Goal: Information Seeking & Learning: Learn about a topic

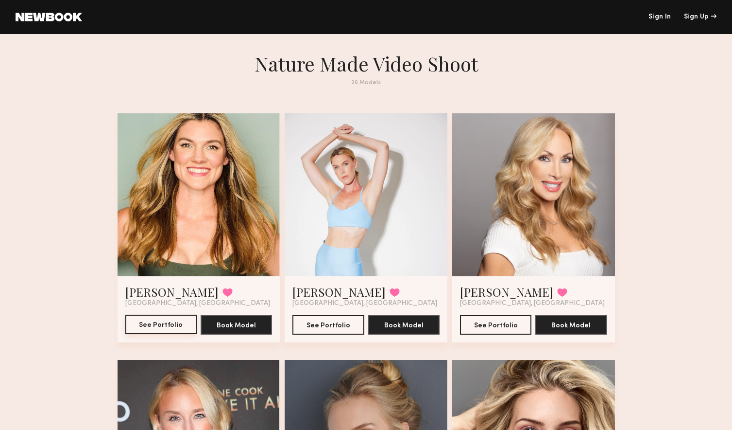
click at [168, 316] on button "See Portfolio" at bounding box center [160, 323] width 71 height 19
click at [400, 202] on div at bounding box center [366, 194] width 163 height 163
click at [322, 319] on button "See Portfolio" at bounding box center [328, 323] width 71 height 19
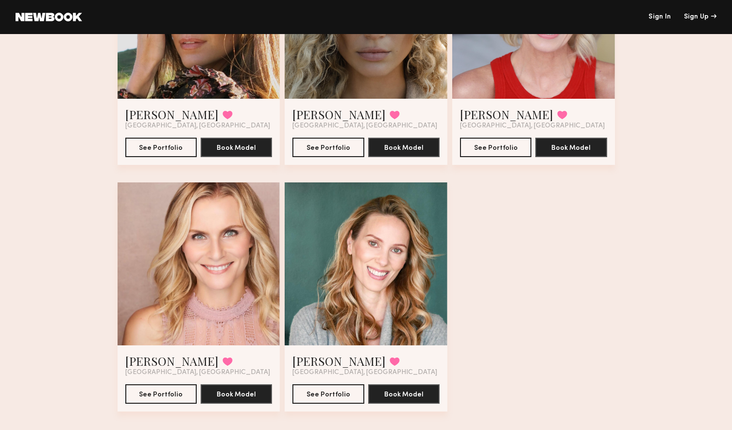
scroll to position [1903, 0]
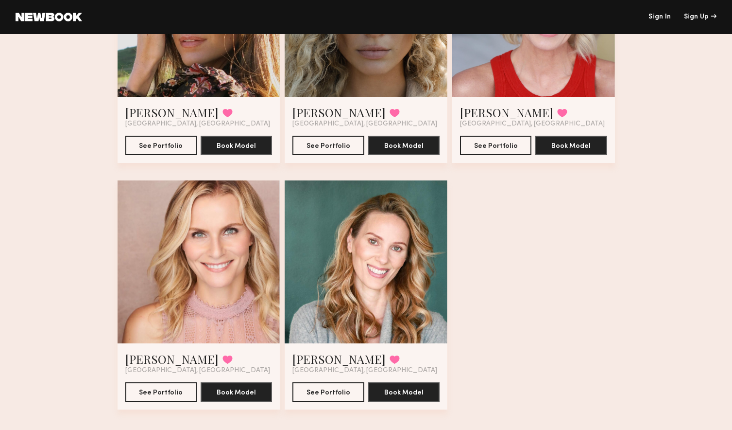
click at [379, 248] on div at bounding box center [366, 261] width 163 height 163
click at [333, 395] on button "See Portfolio" at bounding box center [328, 391] width 71 height 19
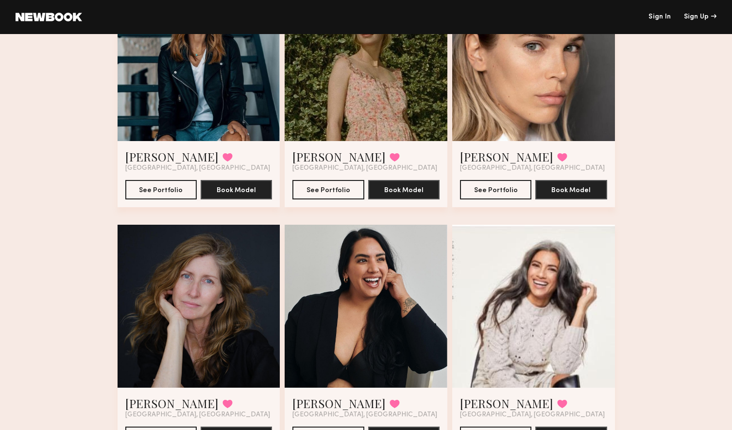
scroll to position [627, 0]
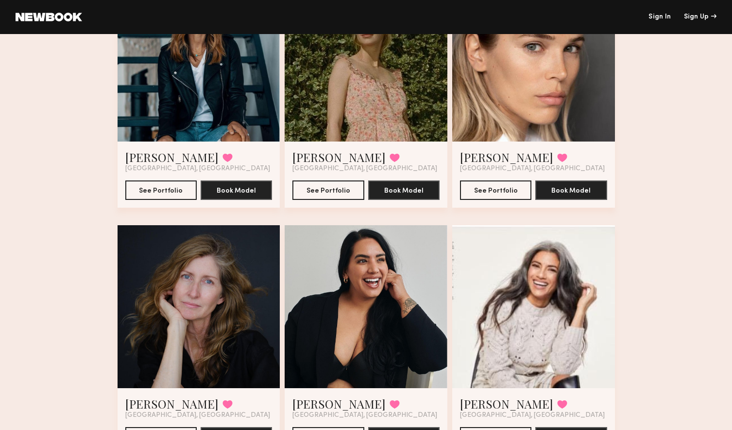
click at [248, 293] on div at bounding box center [199, 306] width 163 height 163
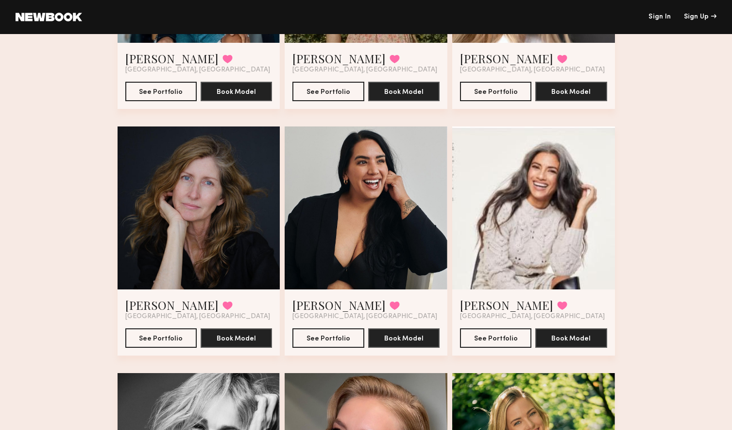
scroll to position [733, 0]
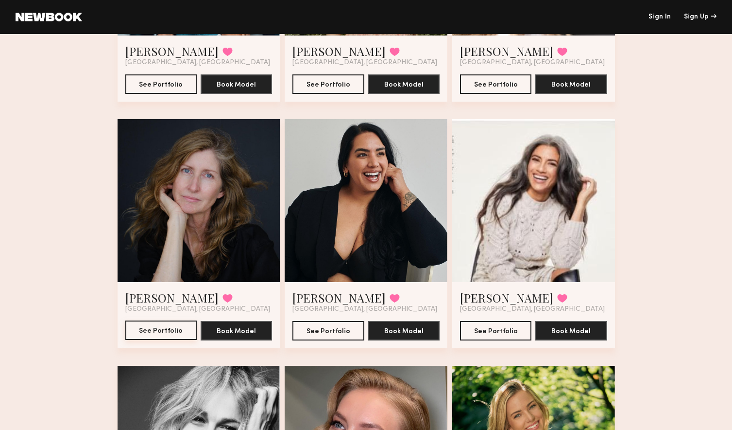
click at [168, 328] on button "See Portfolio" at bounding box center [160, 329] width 71 height 19
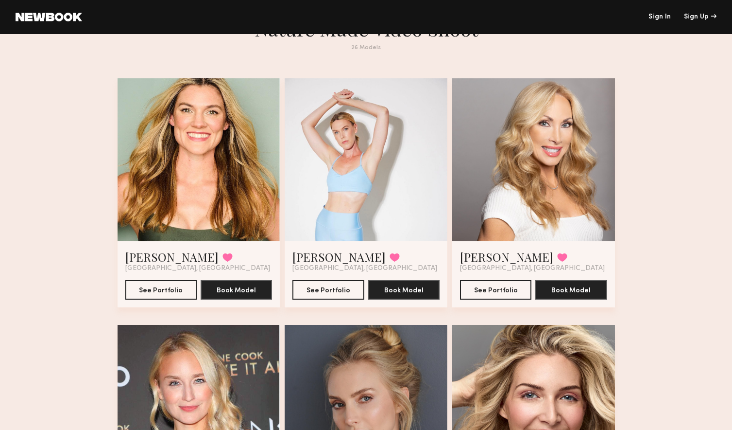
scroll to position [0, 0]
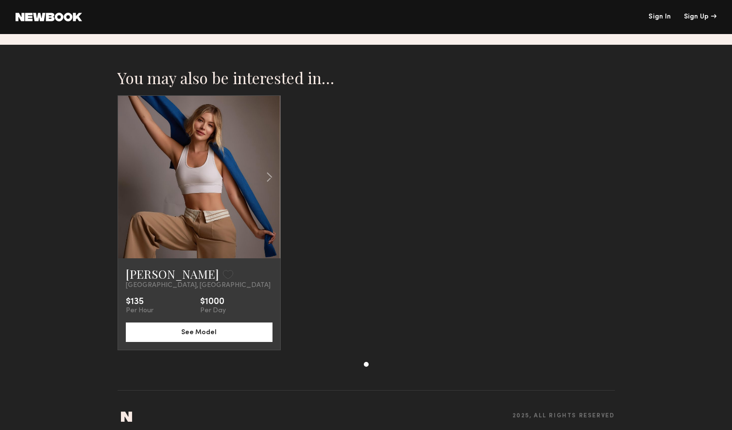
scroll to position [562, 0]
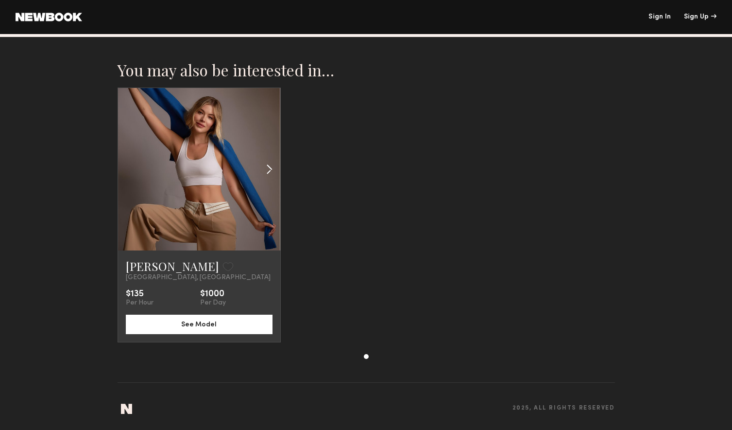
click at [274, 169] on common-icon at bounding box center [269, 169] width 14 height 18
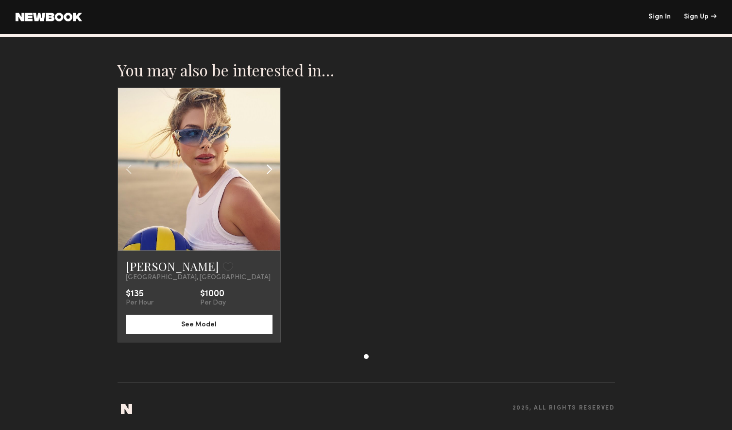
click at [274, 169] on common-icon at bounding box center [269, 169] width 14 height 18
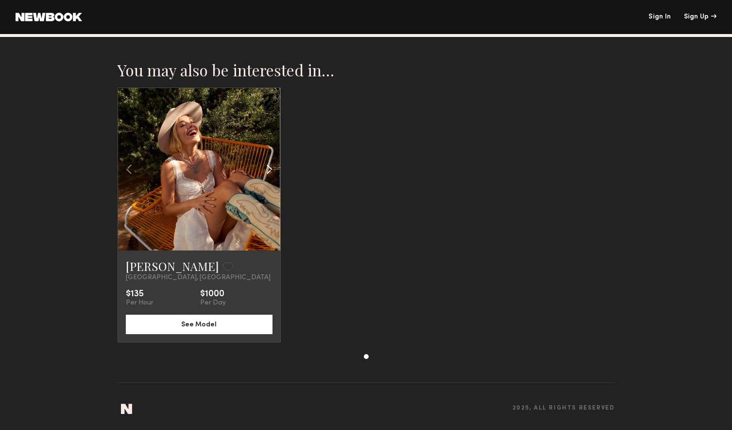
click at [274, 169] on common-icon at bounding box center [269, 169] width 14 height 18
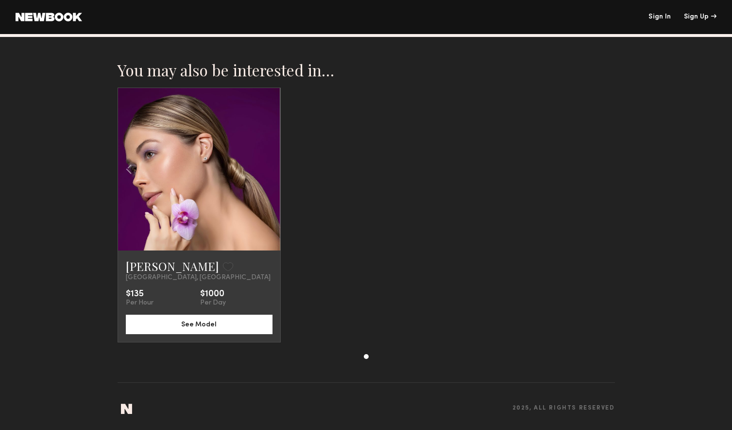
click at [274, 169] on div at bounding box center [199, 169] width 162 height 162
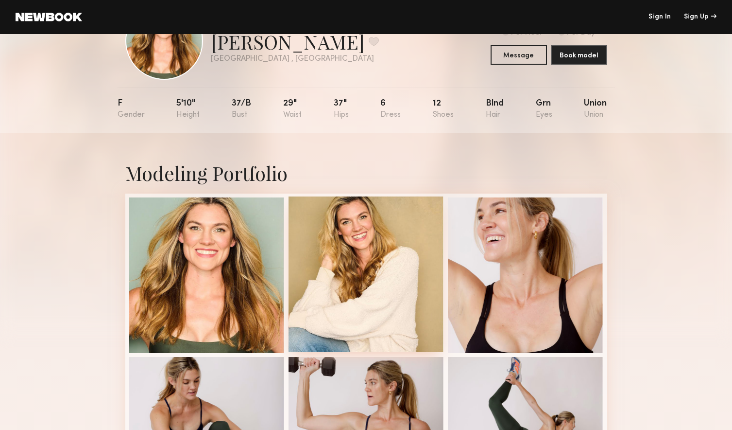
scroll to position [50, 0]
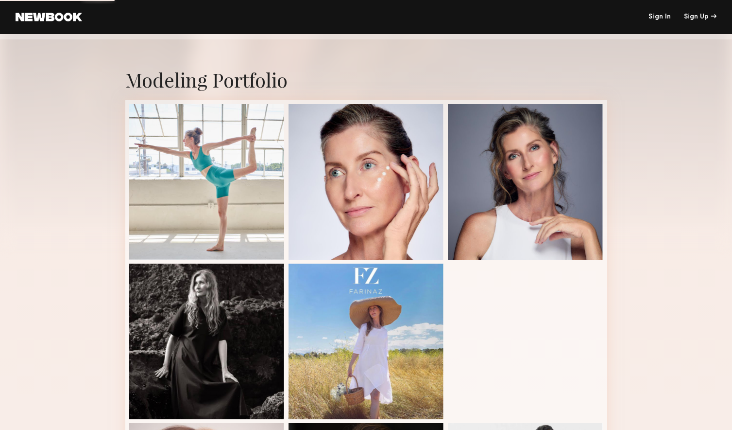
scroll to position [149, 0]
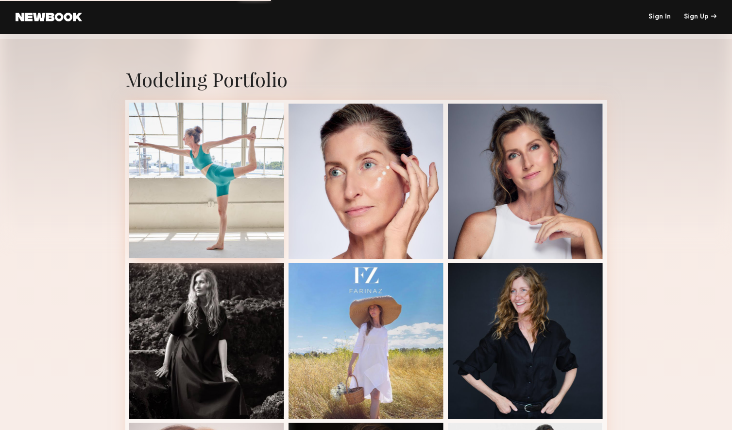
click at [211, 199] on div at bounding box center [207, 181] width 156 height 156
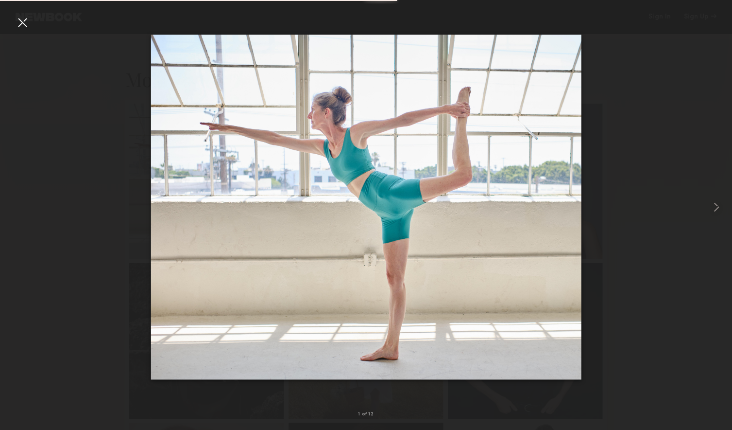
click at [23, 20] on div at bounding box center [23, 23] width 16 height 16
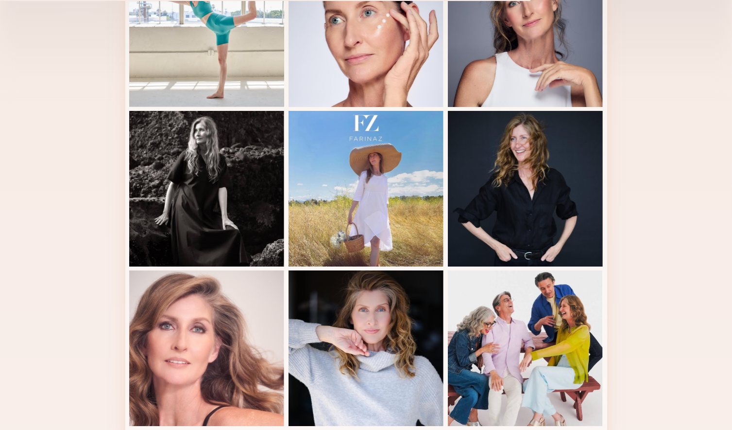
scroll to position [301, 0]
